Goal: Find contact information: Find contact information

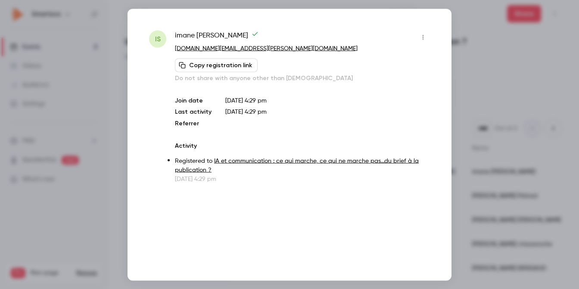
click at [463, 40] on div at bounding box center [289, 144] width 579 height 289
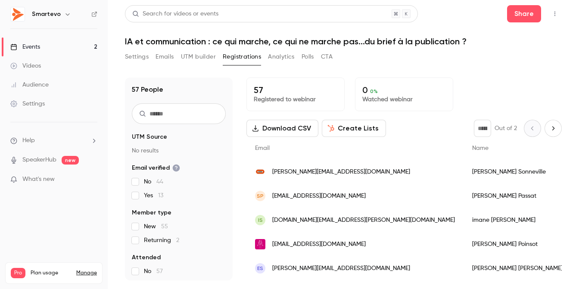
click at [464, 172] on div "Olivier Sonneville" at bounding box center [532, 172] width 136 height 24
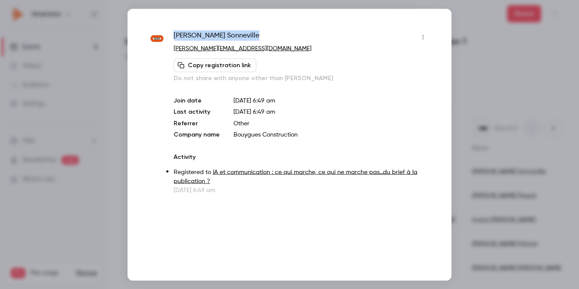
drag, startPoint x: 229, startPoint y: 36, endPoint x: 173, endPoint y: 38, distance: 56.5
click at [173, 38] on div "Olivier Sonneville o.sonneville@bouygues-construction.com Copy registration lin…" at bounding box center [289, 112] width 281 height 164
copy span "Olivier Sonneville"
